Goal: Information Seeking & Learning: Learn about a topic

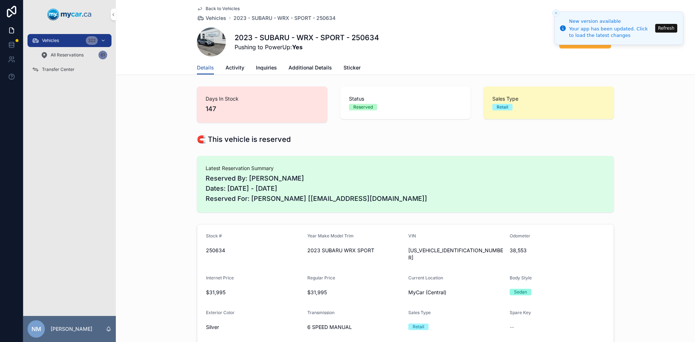
scroll to position [253, 0]
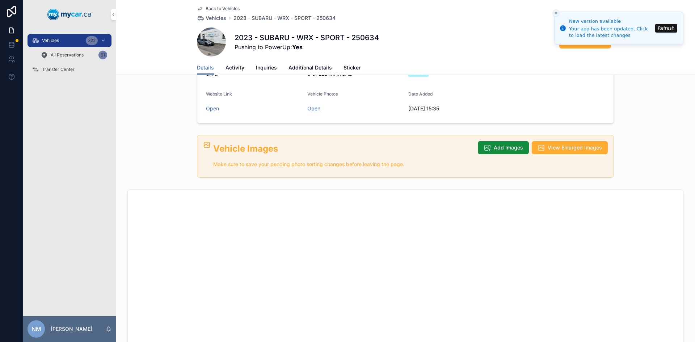
click at [200, 9] on link "Back to Vehicles" at bounding box center [218, 9] width 43 height 6
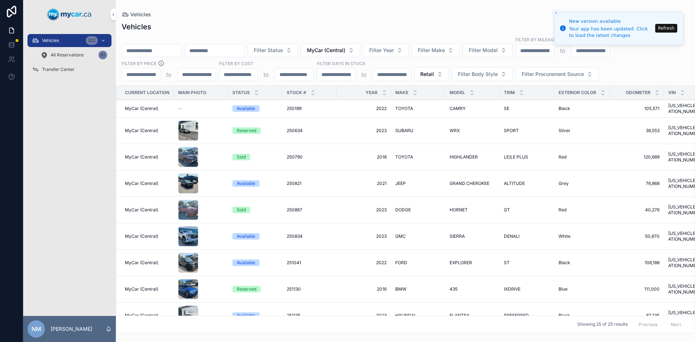
click at [165, 129] on td "MyCar (Central)" at bounding box center [145, 131] width 58 height 26
click at [201, 127] on div "scrollable content" at bounding box center [201, 131] width 46 height 20
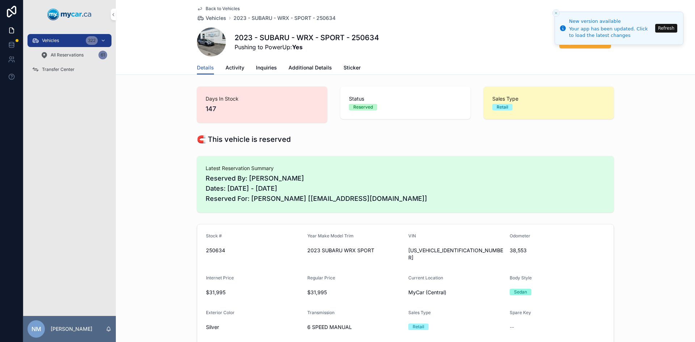
click at [215, 7] on span "Back to Vehicles" at bounding box center [223, 9] width 34 height 6
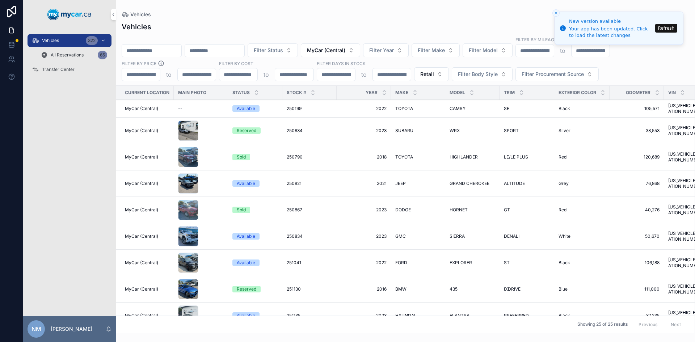
click at [345, 47] on span "MyCar (Central)" at bounding box center [326, 50] width 38 height 7
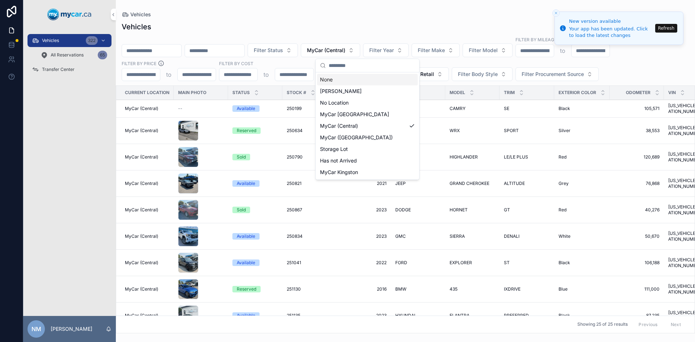
click at [341, 77] on div "None" at bounding box center [367, 80] width 101 height 12
